Goal: Task Accomplishment & Management: Use online tool/utility

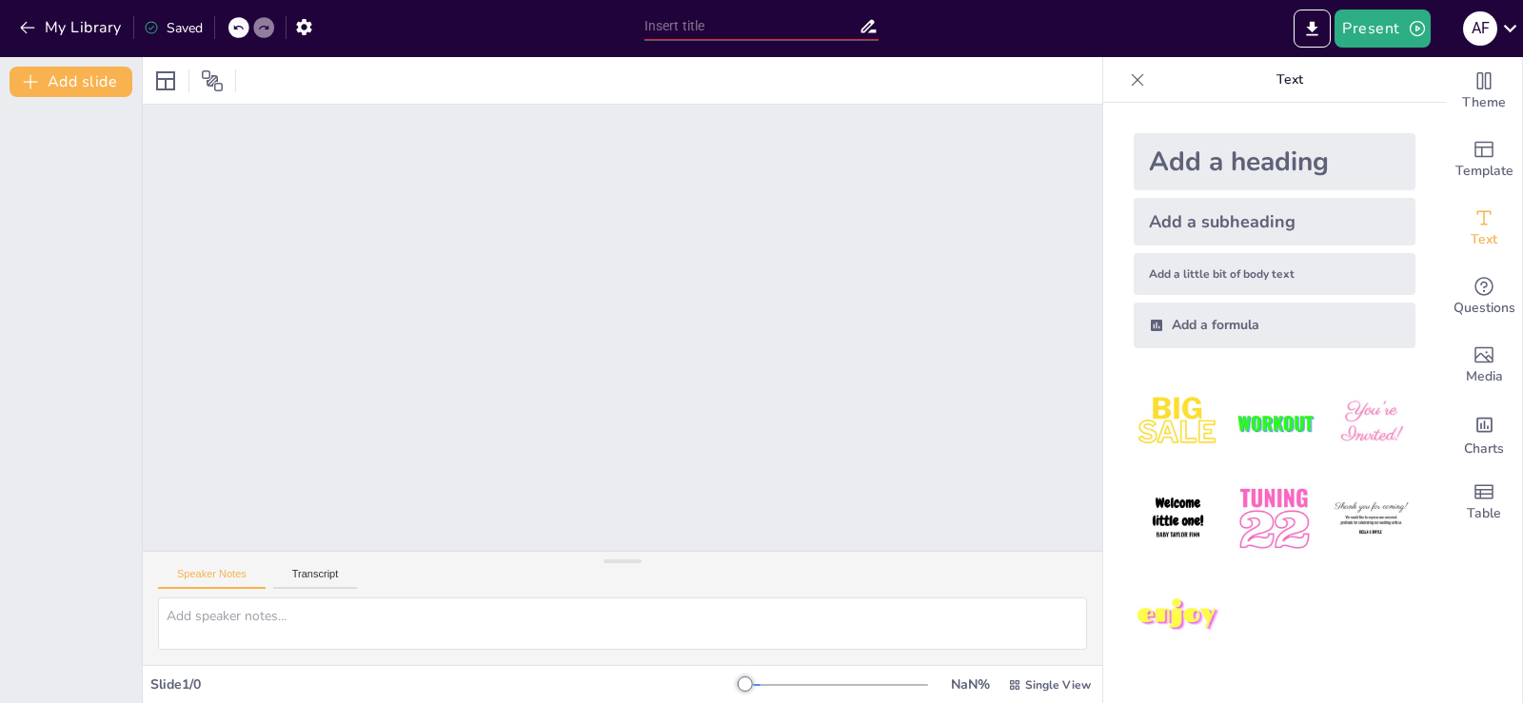
drag, startPoint x: 470, startPoint y: 256, endPoint x: 723, endPoint y: 341, distance: 267.0
click at [723, 341] on div at bounding box center [622, 328] width 1051 height 721
click at [875, 318] on div at bounding box center [622, 328] width 1031 height 636
click at [1216, 158] on div "Add a heading" at bounding box center [1275, 161] width 282 height 57
click at [317, 571] on button "Transcript" at bounding box center [315, 578] width 85 height 21
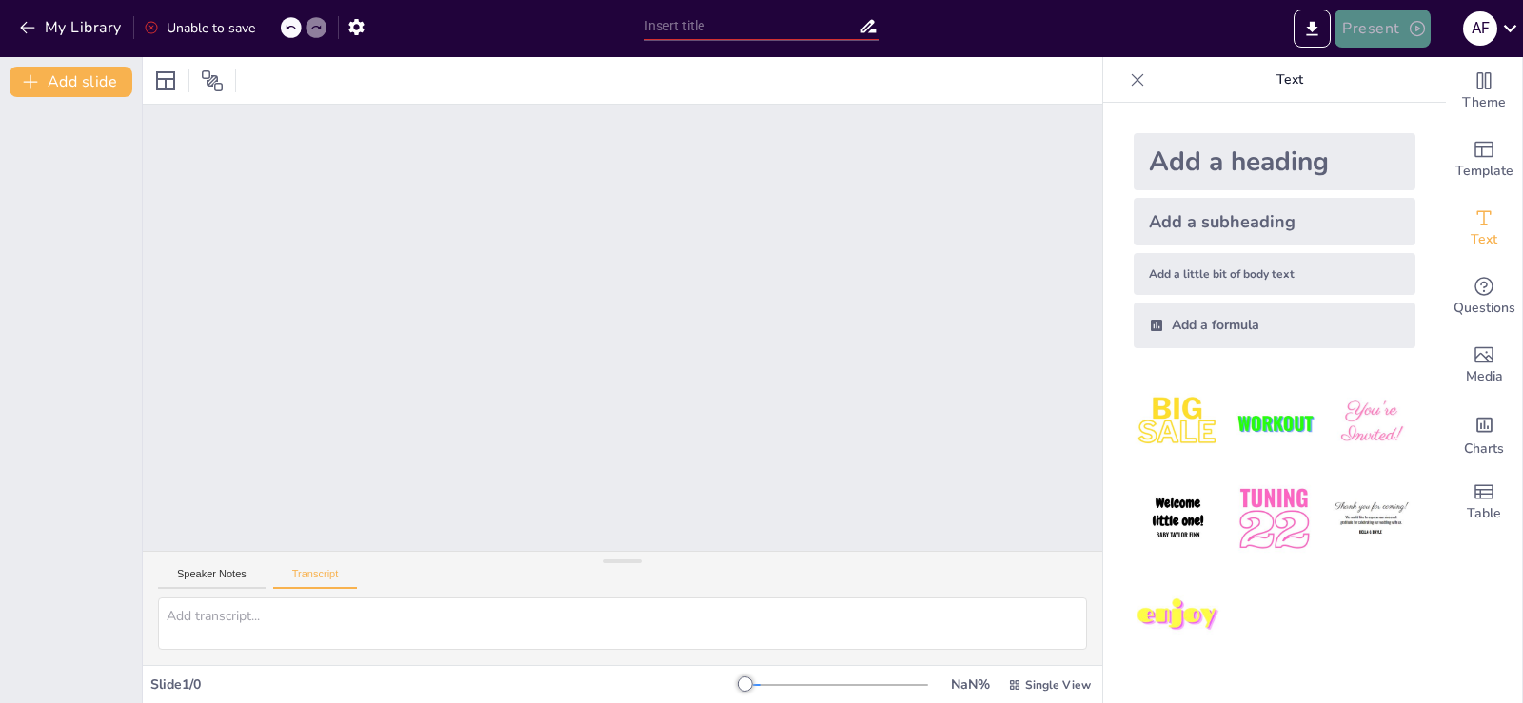
click at [1380, 30] on button "Present" at bounding box center [1381, 29] width 95 height 38
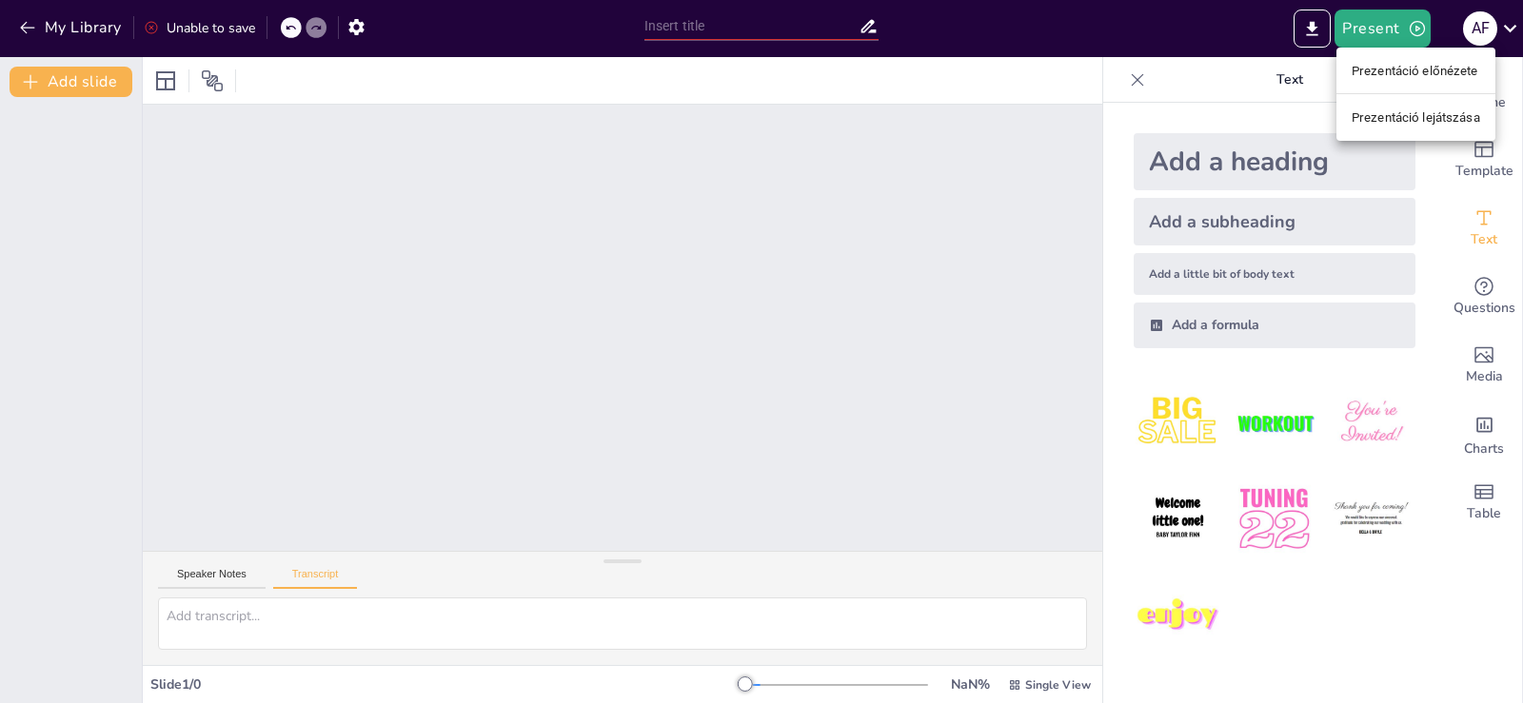
click at [1312, 30] on div at bounding box center [761, 351] width 1523 height 703
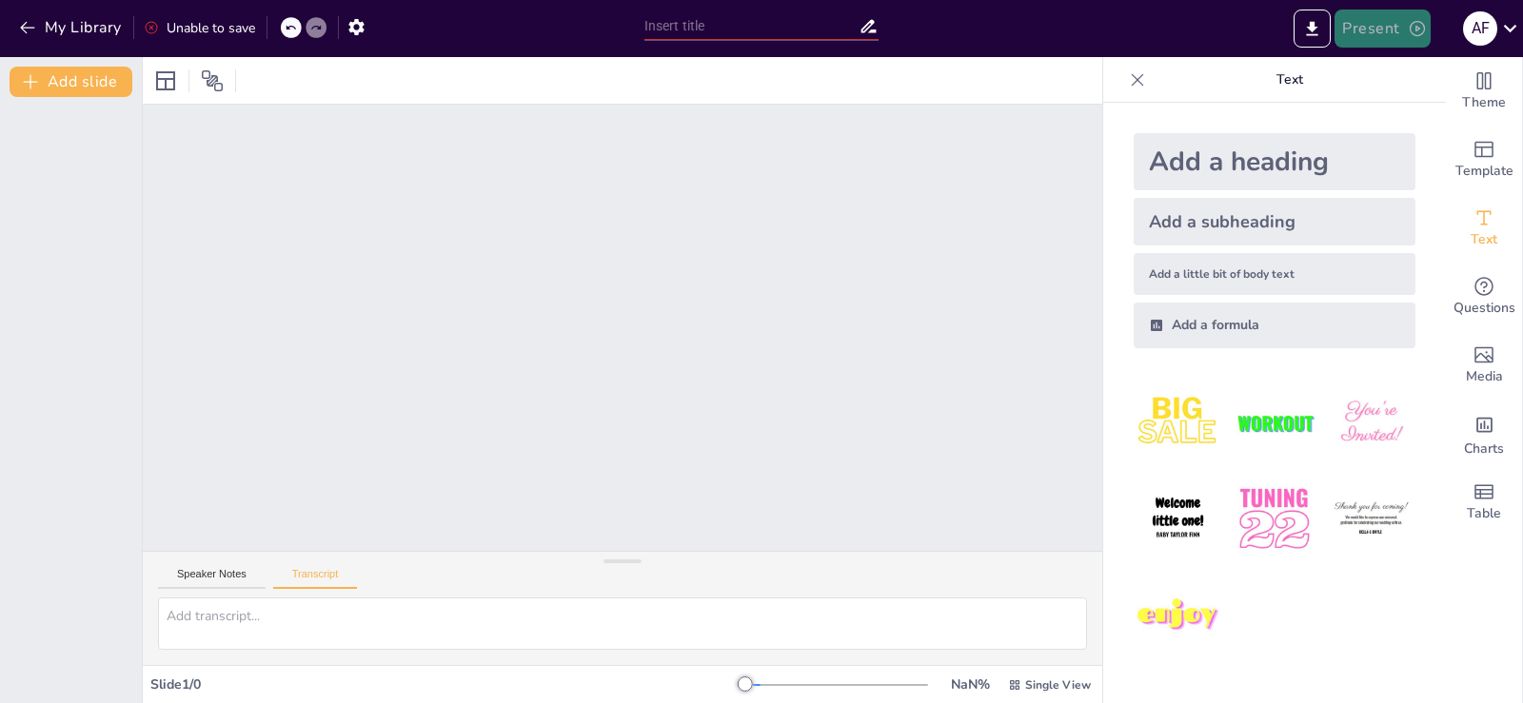
click at [1355, 27] on button "Present" at bounding box center [1381, 29] width 95 height 38
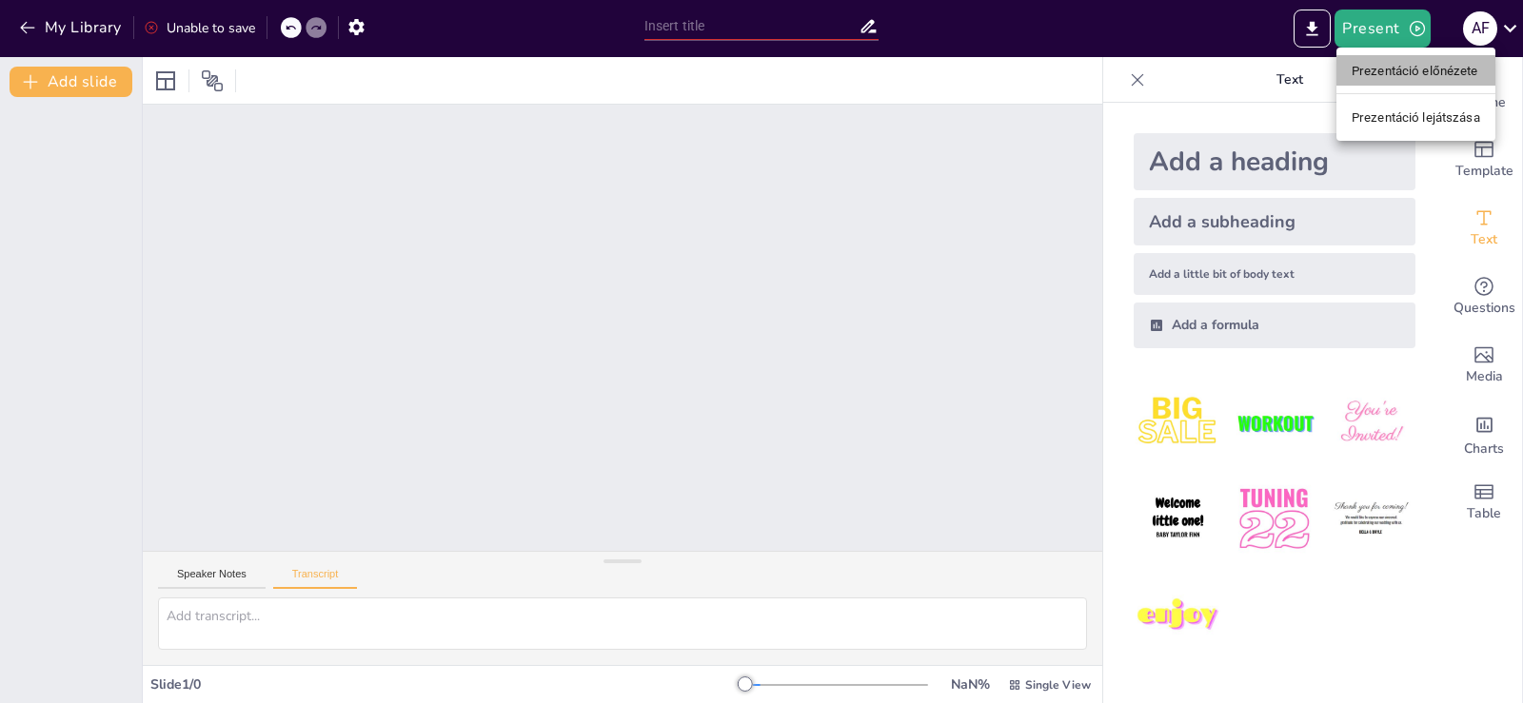
click at [1373, 71] on font "Prezentáció előnézete" at bounding box center [1415, 71] width 127 height 14
